Goal: Use online tool/utility: Use online tool/utility

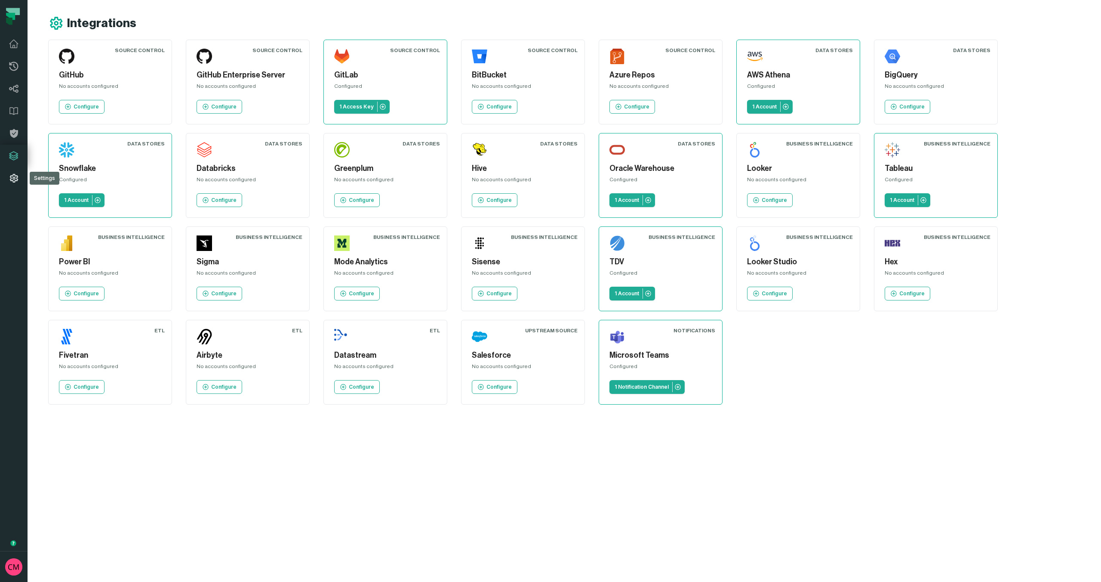
click at [16, 174] on icon at bounding box center [14, 178] width 10 height 10
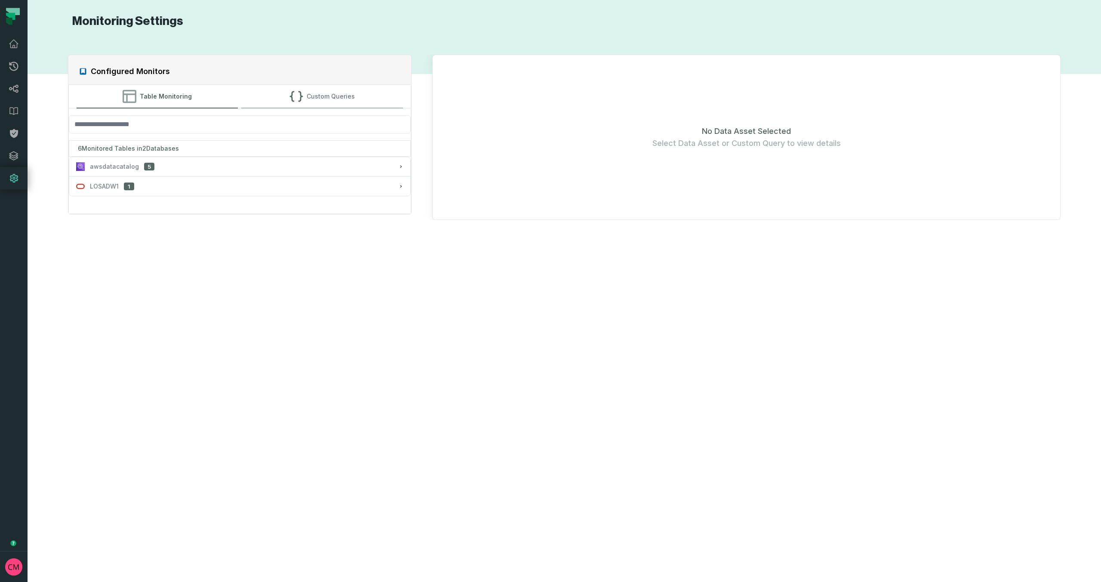
click at [361, 99] on button "Custom Queries" at bounding box center [322, 96] width 162 height 23
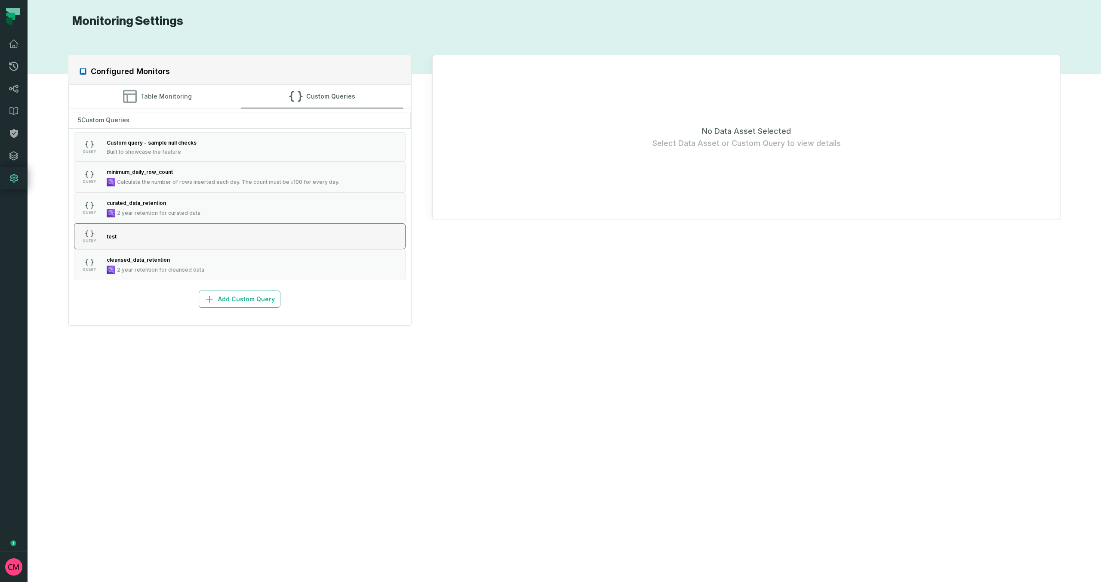
click at [148, 232] on button "QUERY test" at bounding box center [240, 236] width 332 height 26
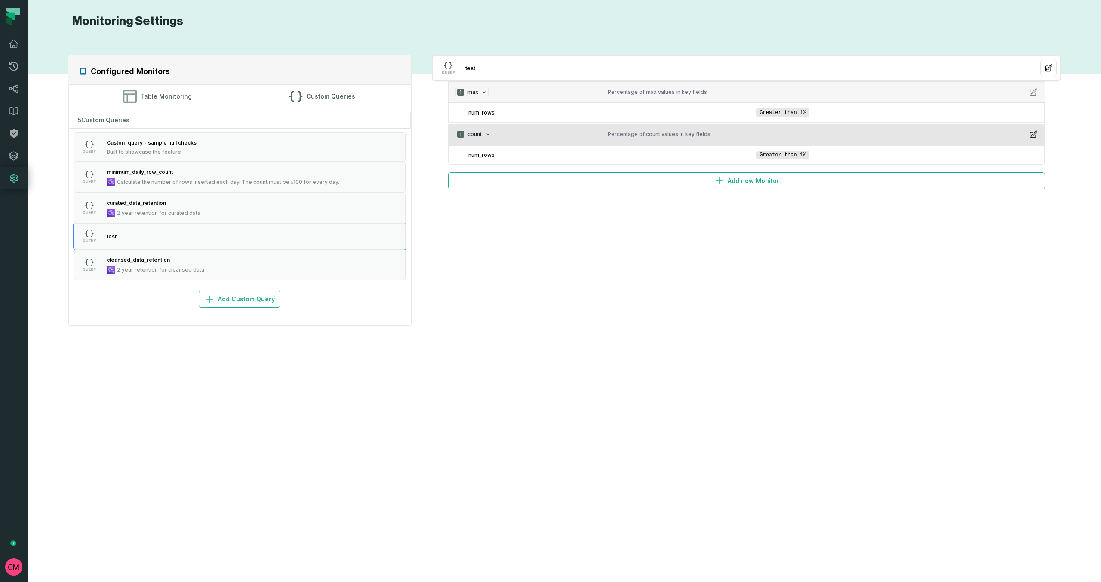
click at [1035, 134] on icon "button" at bounding box center [1033, 134] width 9 height 9
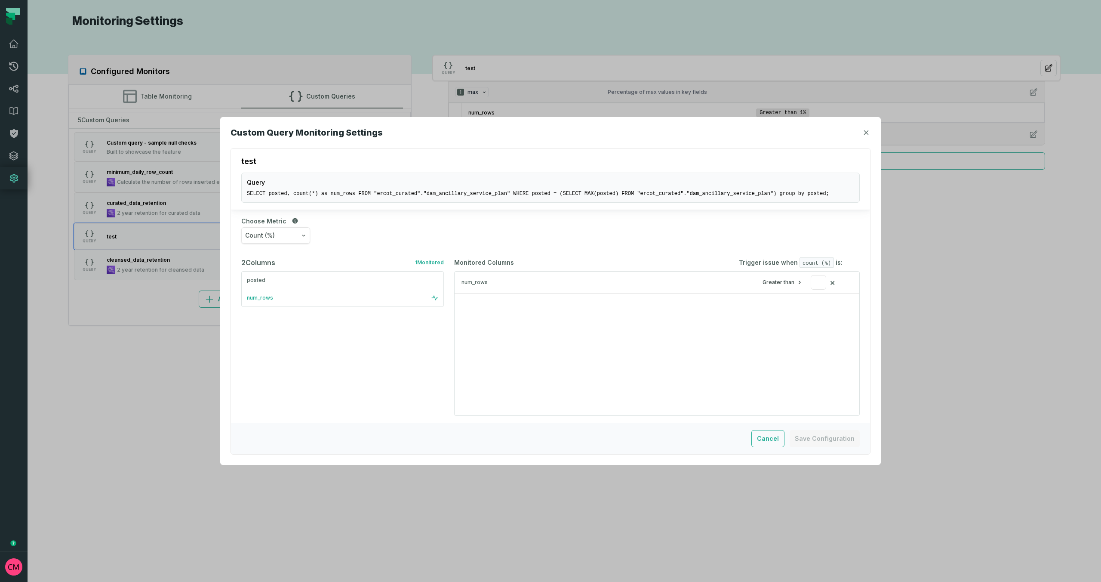
click at [301, 234] on icon "button" at bounding box center [303, 235] width 5 height 5
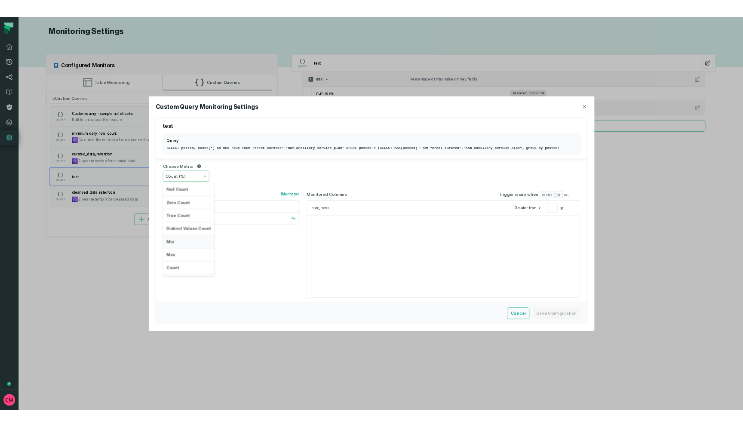
scroll to position [75, 0]
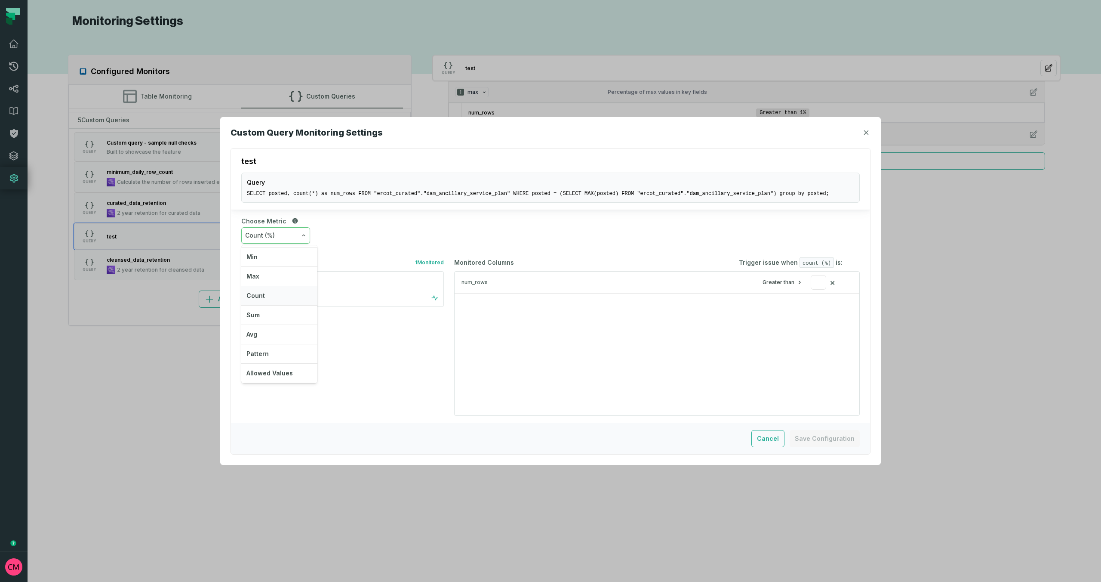
click at [283, 294] on div "Count" at bounding box center [279, 295] width 76 height 19
click at [868, 132] on icon "button" at bounding box center [866, 132] width 5 height 5
